Goal: Information Seeking & Learning: Learn about a topic

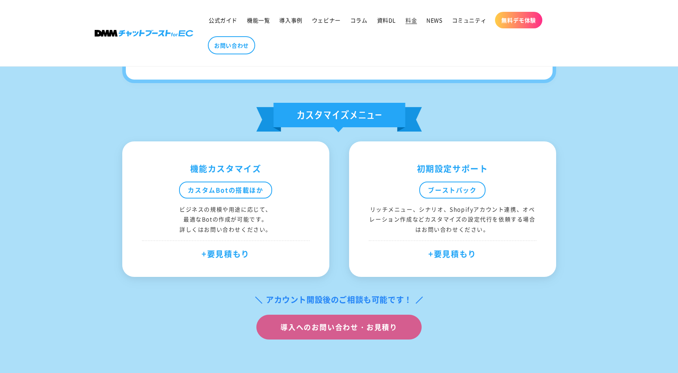
scroll to position [433, 0]
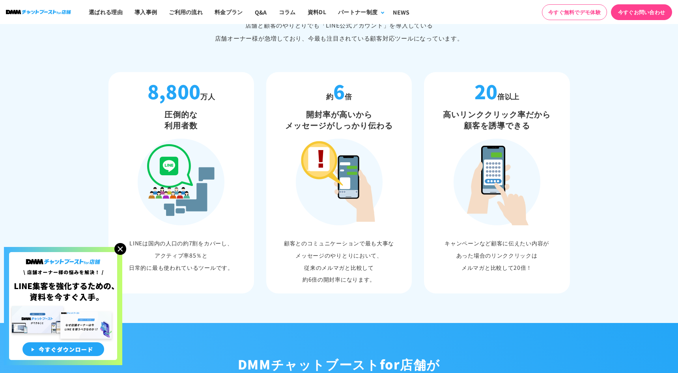
scroll to position [433, 0]
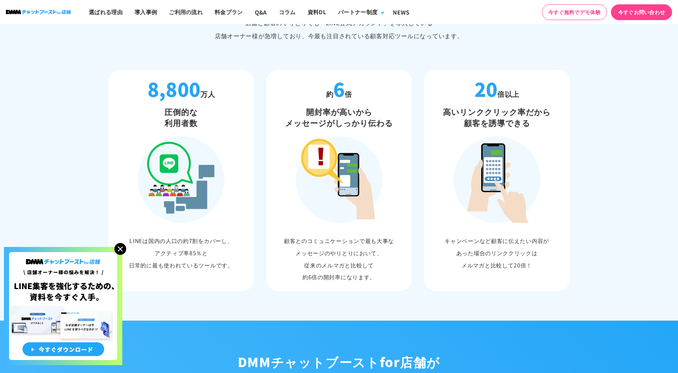
click at [123, 247] on img at bounding box center [120, 249] width 12 height 12
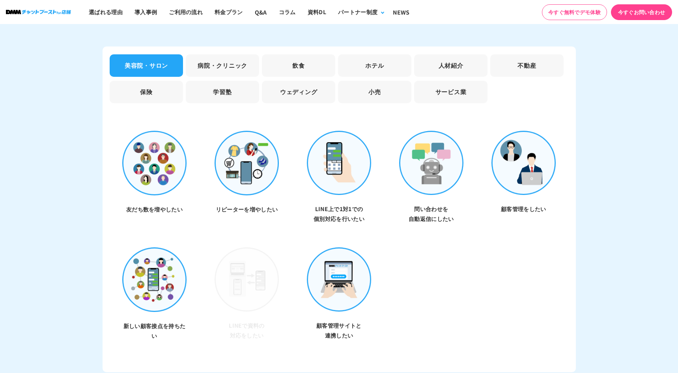
scroll to position [2270, 0]
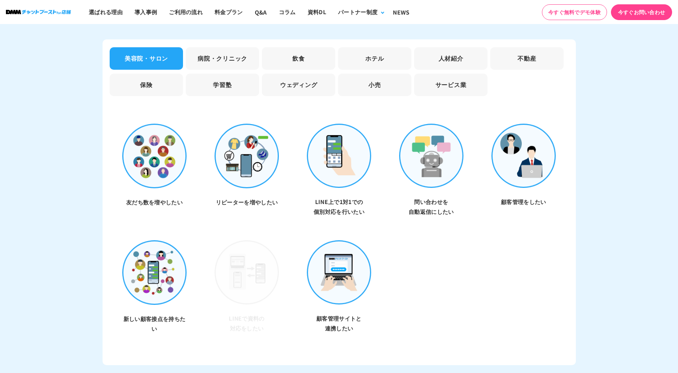
click at [238, 48] on li "病院・クリニック" at bounding box center [222, 58] width 73 height 22
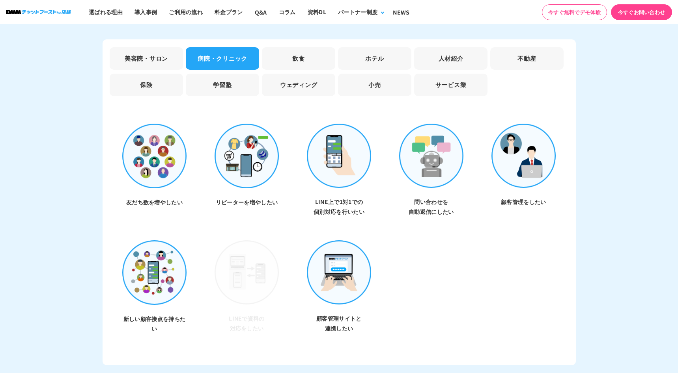
click at [305, 47] on li "飲食" at bounding box center [298, 58] width 73 height 22
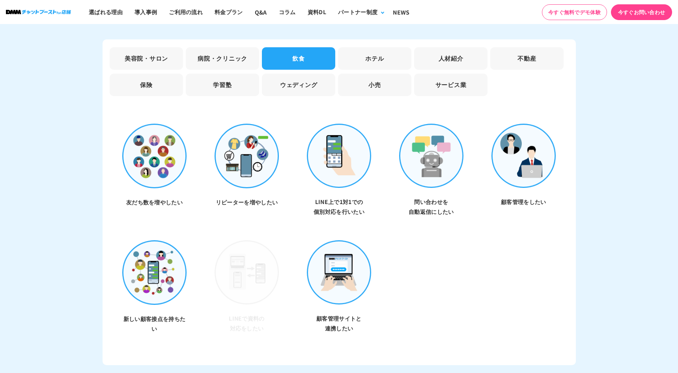
click at [377, 47] on li "ホテル" at bounding box center [374, 58] width 73 height 22
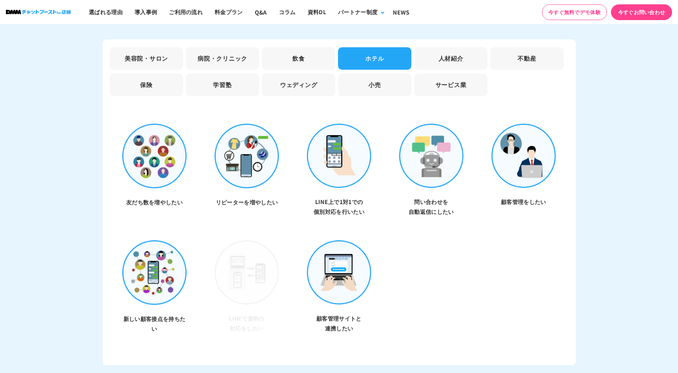
click at [466, 52] on li "人材紹介" at bounding box center [450, 58] width 73 height 22
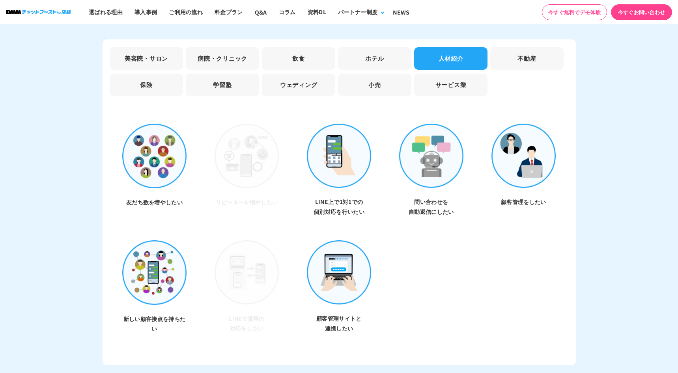
click at [524, 51] on li "不動産" at bounding box center [526, 58] width 73 height 22
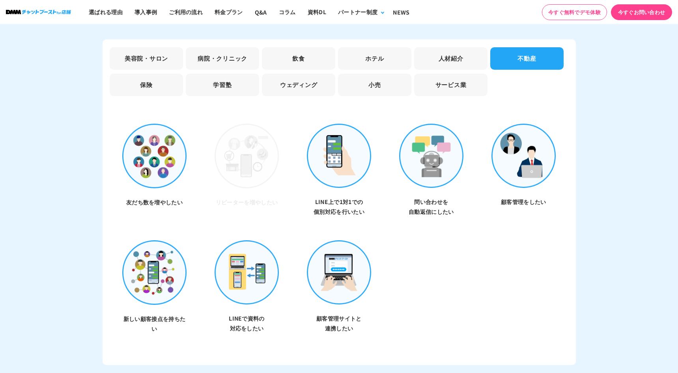
click at [459, 77] on li "サービス業" at bounding box center [450, 85] width 73 height 22
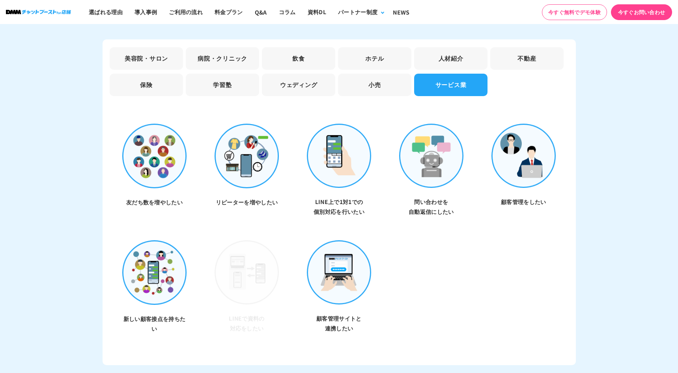
click at [375, 84] on li "小売" at bounding box center [374, 85] width 73 height 22
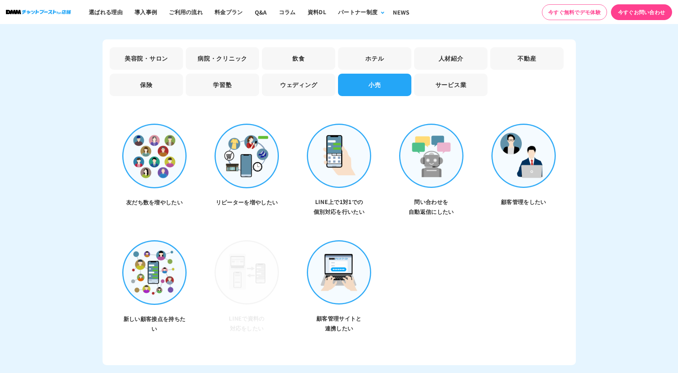
click at [293, 84] on li "ウェディング" at bounding box center [298, 85] width 73 height 22
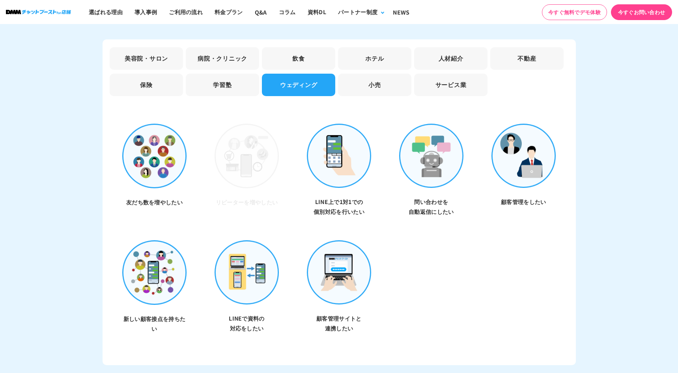
click at [222, 84] on li "学習塾" at bounding box center [222, 85] width 73 height 22
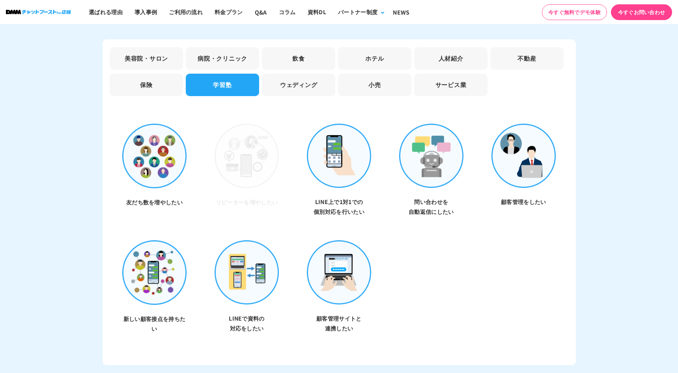
click at [138, 81] on li "保険" at bounding box center [146, 85] width 73 height 22
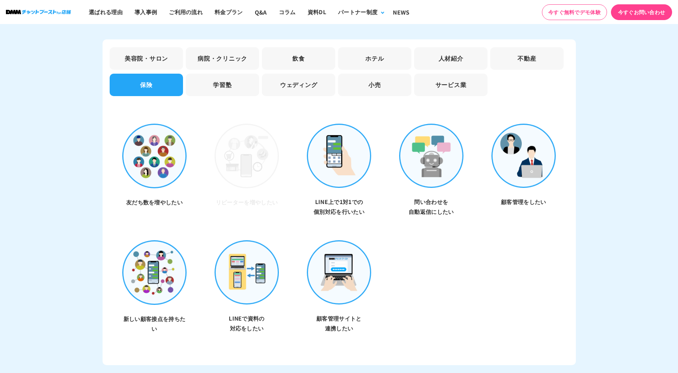
click at [134, 52] on li "美容院・サロン" at bounding box center [146, 58] width 73 height 22
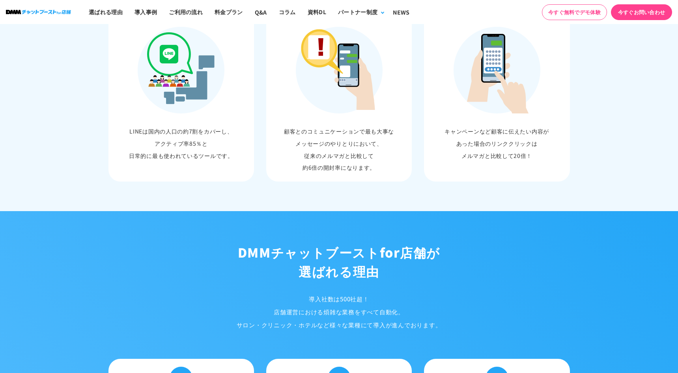
scroll to position [326, 0]
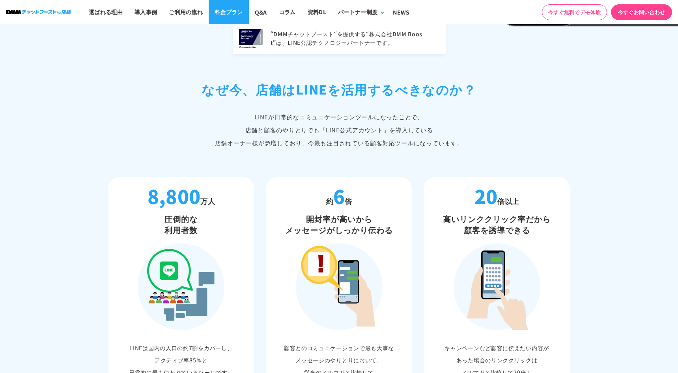
click at [233, 8] on link "料金プラン" at bounding box center [229, 12] width 40 height 24
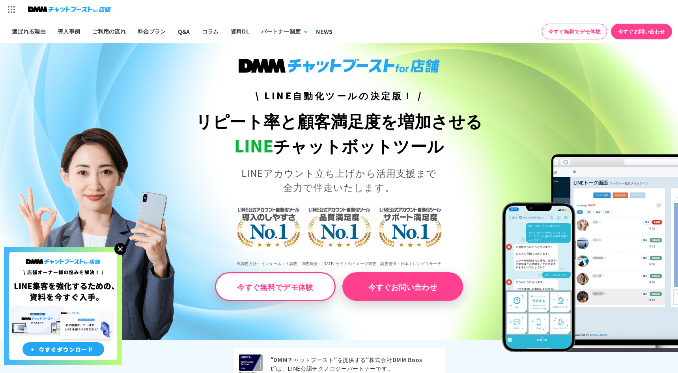
click at [121, 250] on img at bounding box center [120, 249] width 12 height 12
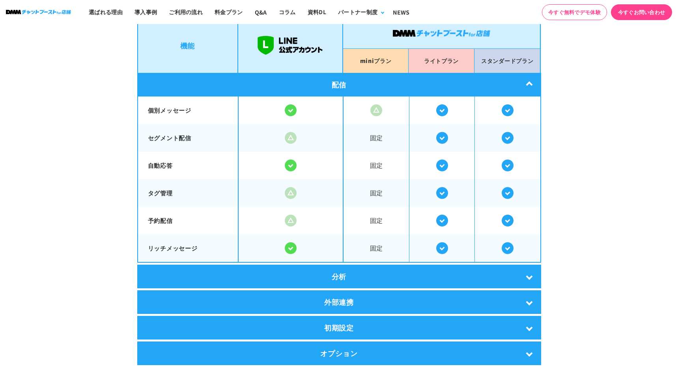
scroll to position [1385, 0]
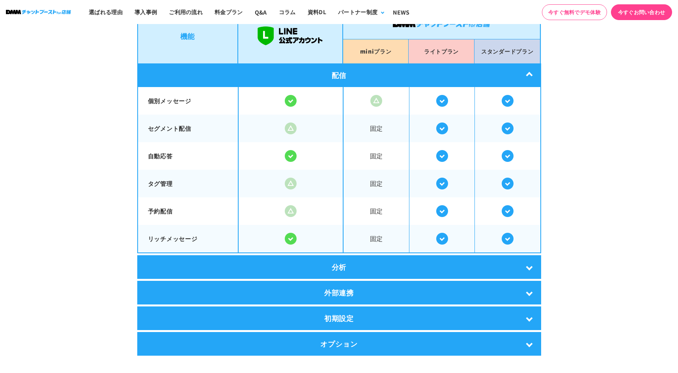
click at [355, 262] on div "分析" at bounding box center [339, 268] width 404 height 24
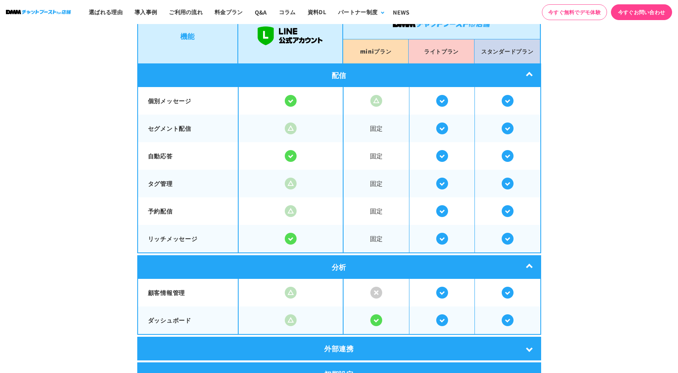
click at [355, 262] on div "分析" at bounding box center [339, 268] width 404 height 24
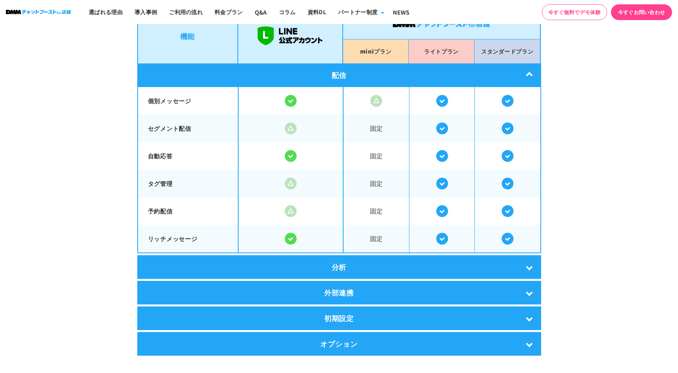
click at [343, 287] on div "外部連携" at bounding box center [339, 293] width 404 height 24
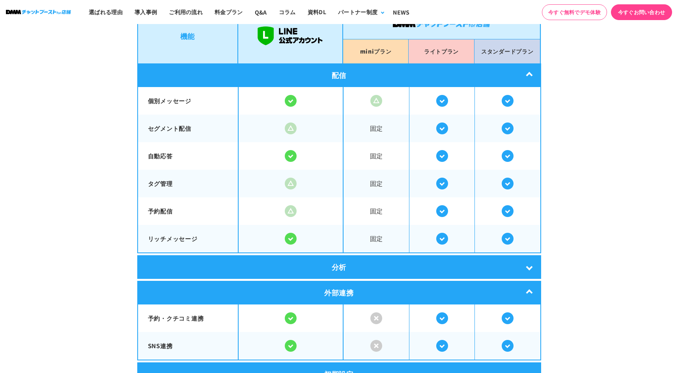
click at [343, 287] on div "外部連携" at bounding box center [339, 293] width 404 height 24
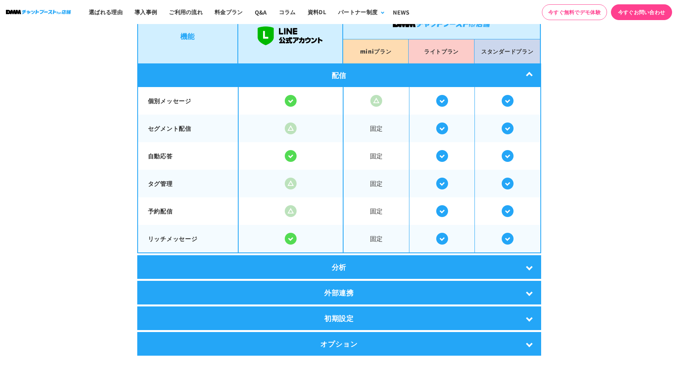
click at [357, 311] on div "初期設定" at bounding box center [339, 319] width 404 height 24
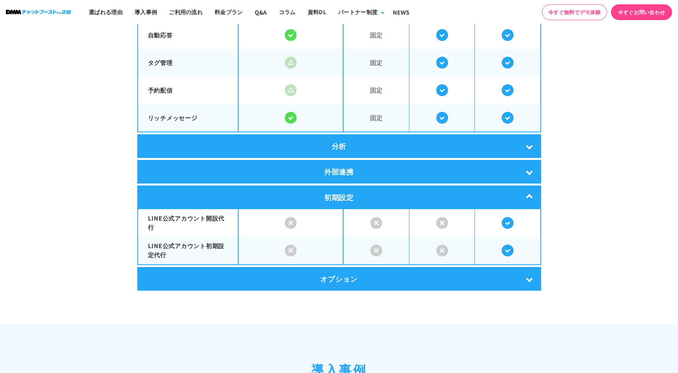
scroll to position [1511, 0]
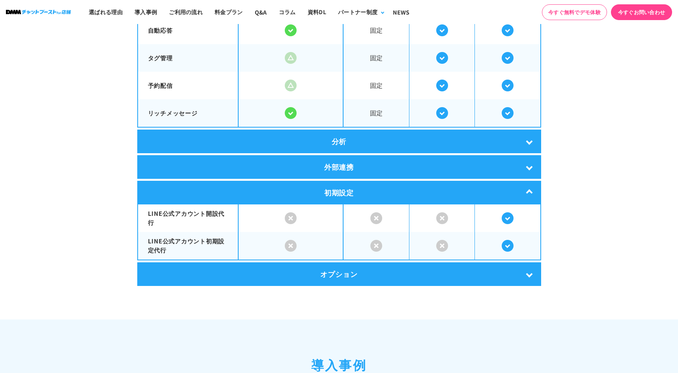
click at [344, 188] on div "初期設定" at bounding box center [339, 193] width 404 height 24
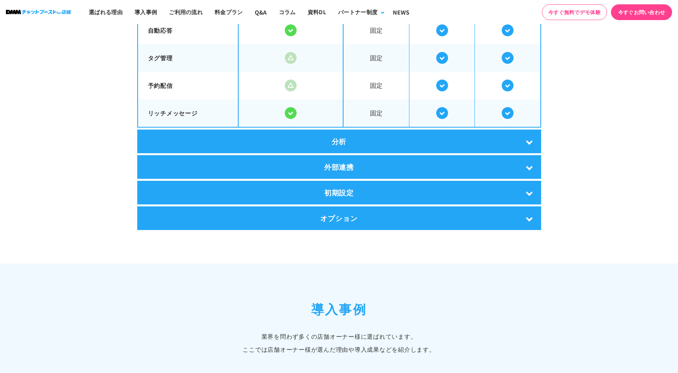
click at [340, 214] on div "オプション" at bounding box center [339, 219] width 404 height 24
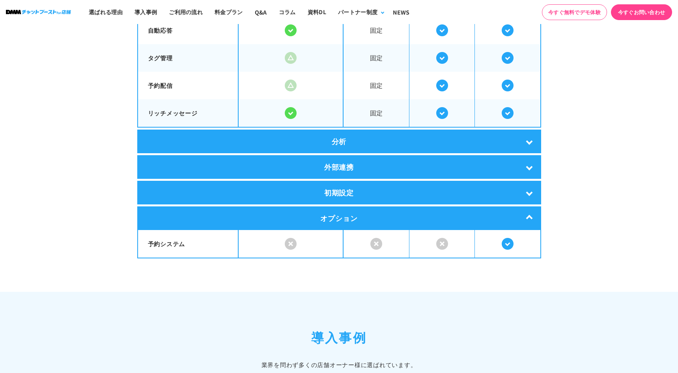
click at [340, 214] on div "オプション" at bounding box center [339, 219] width 404 height 24
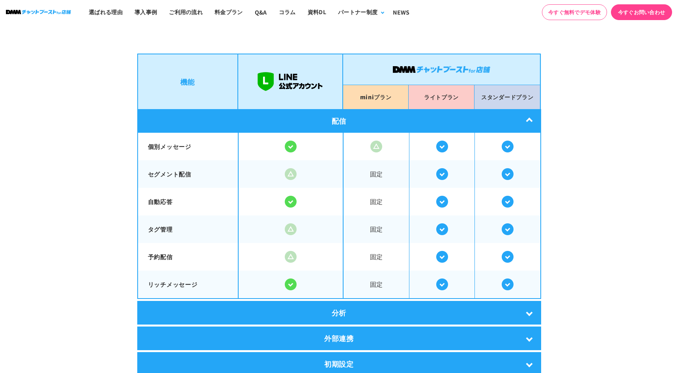
scroll to position [1337, 0]
